Goal: Check status: Check status

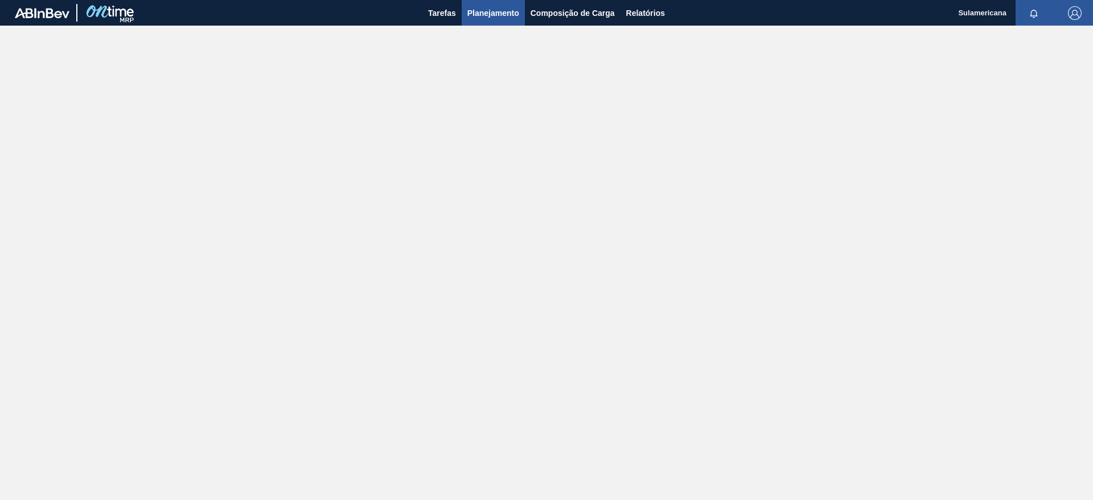
click at [493, 11] on span "Planejamento" at bounding box center [493, 13] width 52 height 14
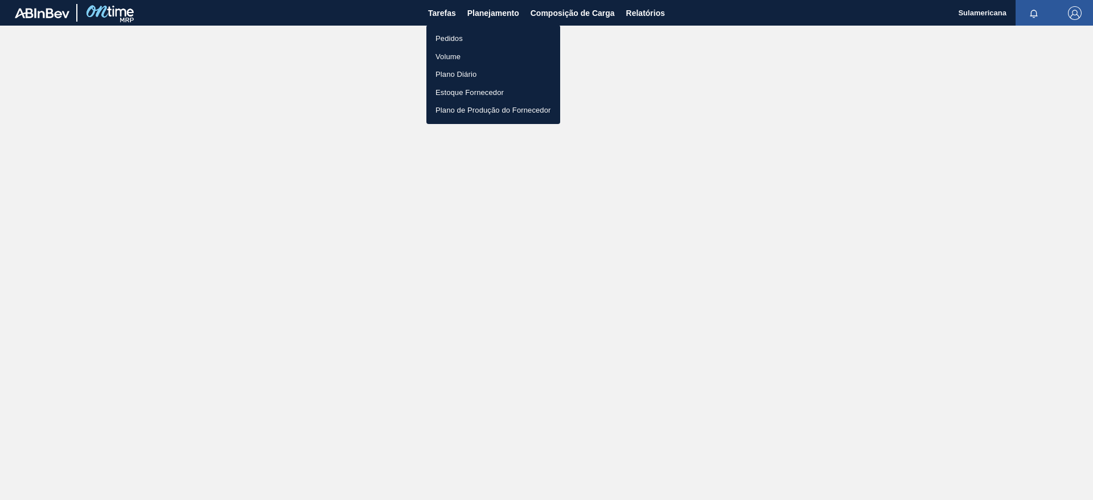
click at [467, 36] on li "Pedidos" at bounding box center [493, 39] width 134 height 18
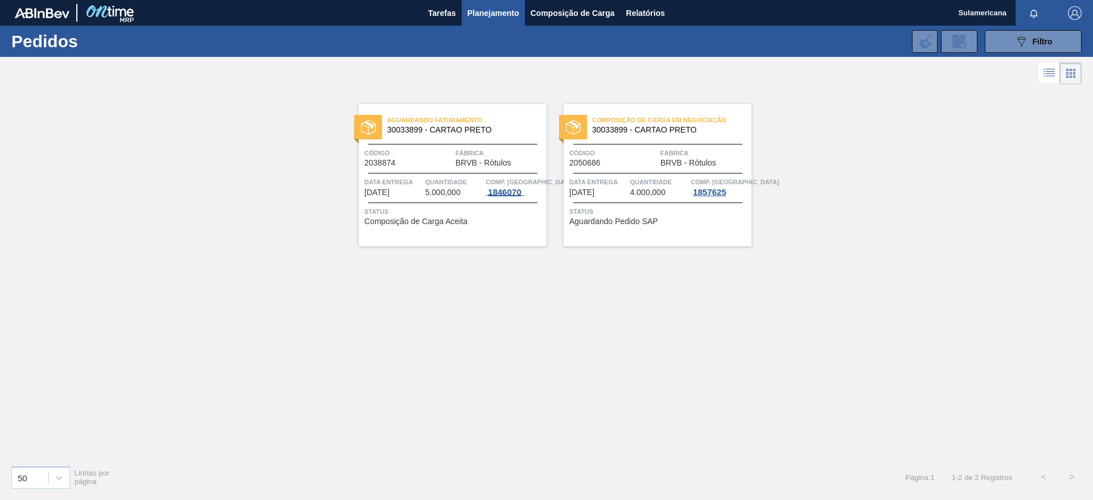
click at [493, 193] on div "1846070" at bounding box center [504, 192] width 38 height 9
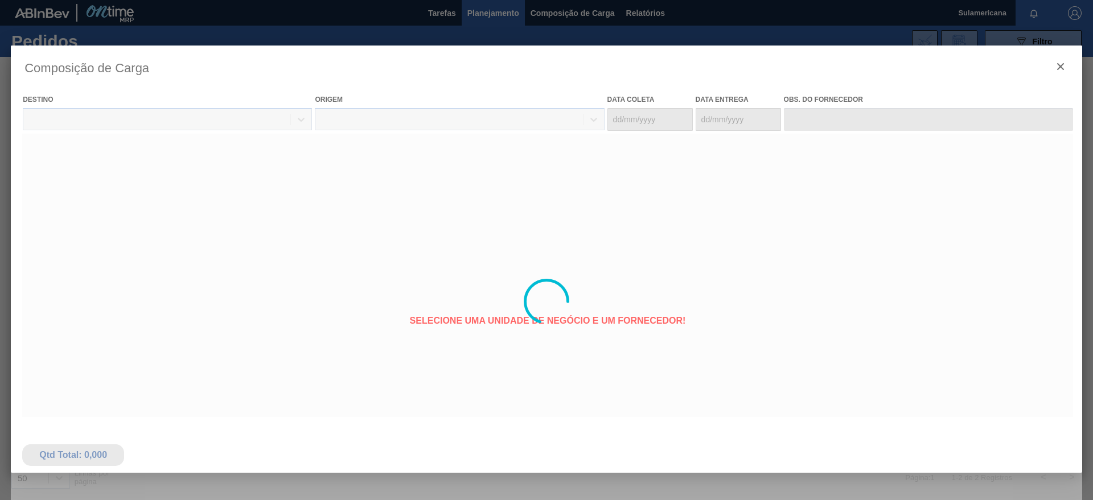
type coleta "[DATE]"
type Entrega "[DATE]"
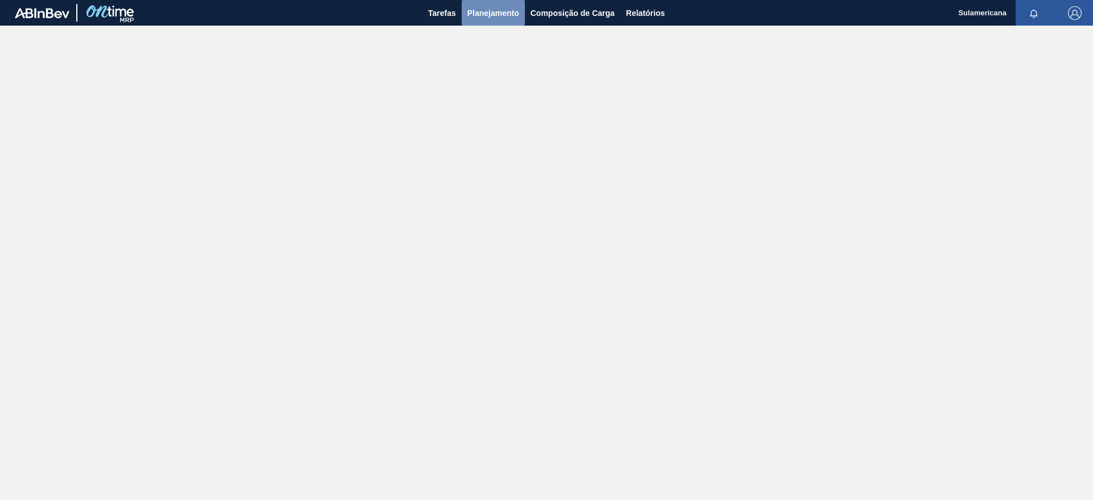
click at [487, 6] on span "Planejamento" at bounding box center [493, 13] width 52 height 14
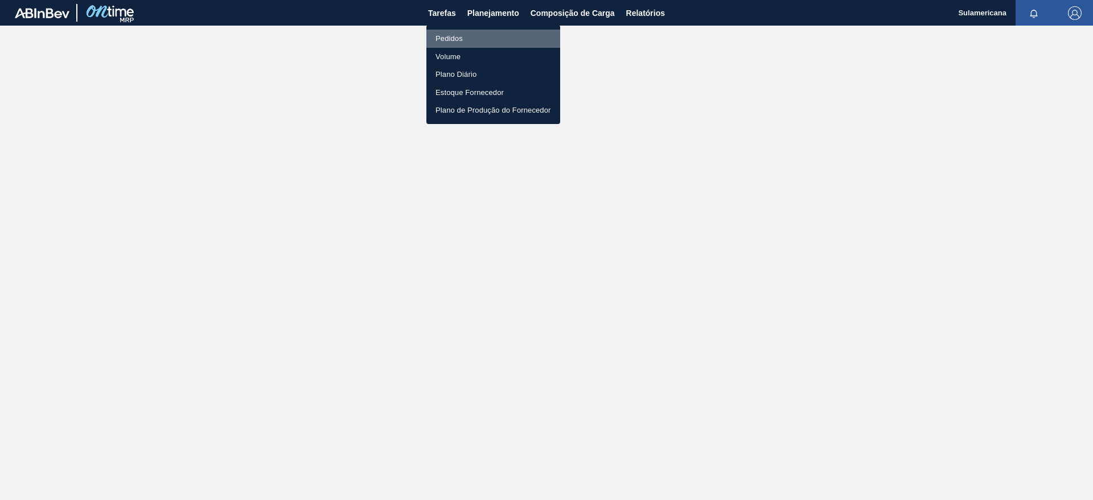
click at [454, 42] on li "Pedidos" at bounding box center [493, 39] width 134 height 18
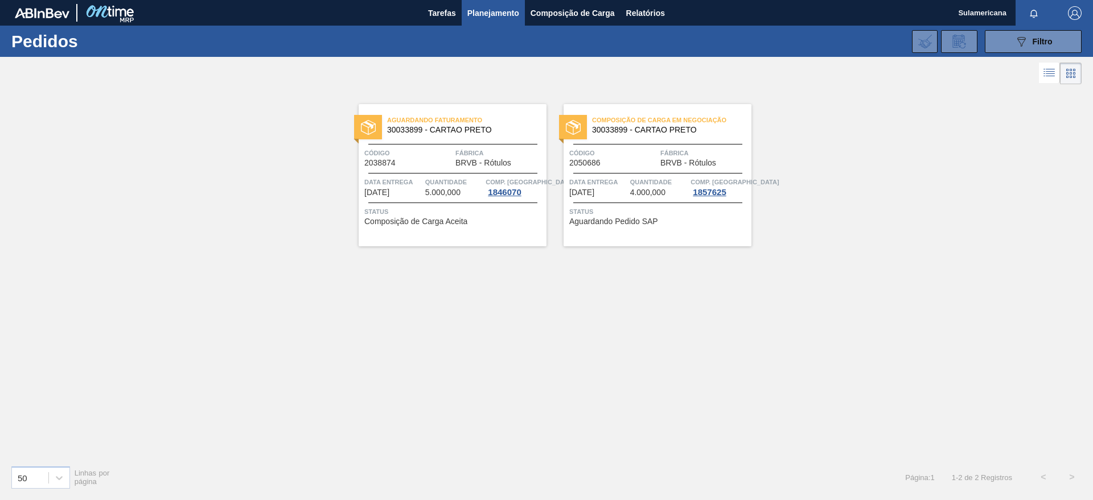
click at [444, 181] on span "Quantidade" at bounding box center [454, 181] width 58 height 11
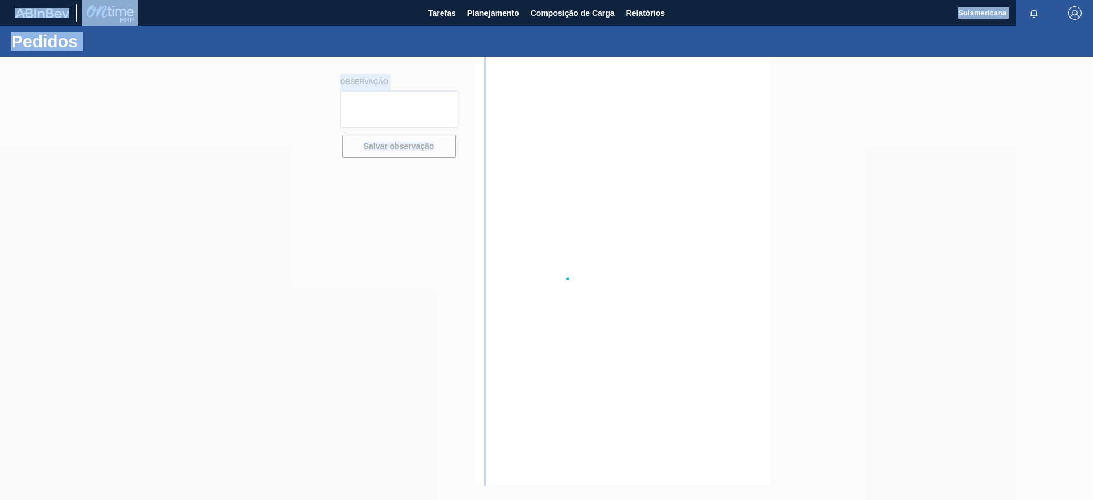
click at [444, 181] on div at bounding box center [546, 278] width 1093 height 443
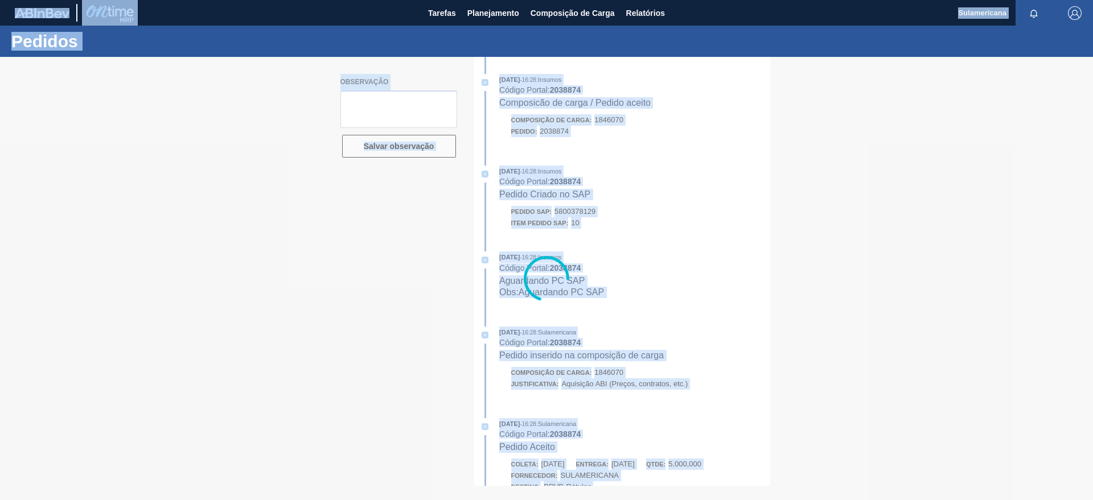
click at [726, 195] on div "[DATE] 16:28 : Insumos Código Portal: 2038874 Pedido Criado no SAP" at bounding box center [634, 183] width 270 height 35
